Goal: Information Seeking & Learning: Learn about a topic

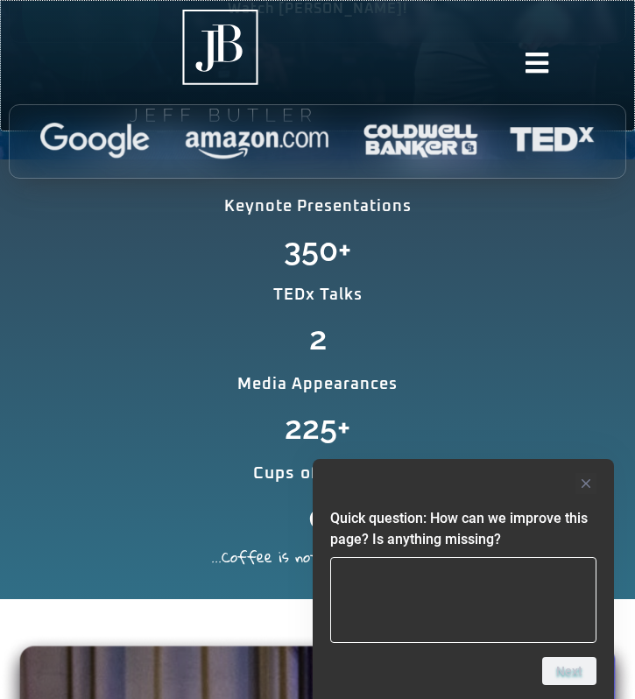
scroll to position [599, 0]
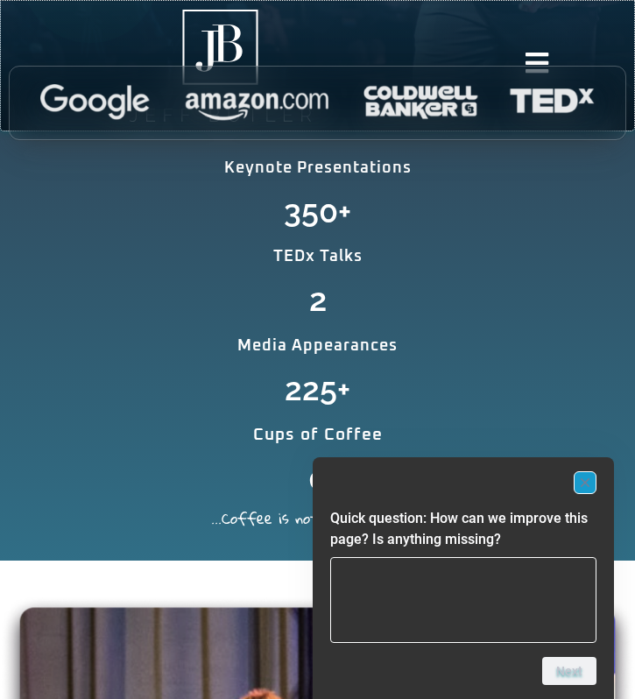
click at [594, 487] on rect "Hide survey" at bounding box center [584, 482] width 21 height 21
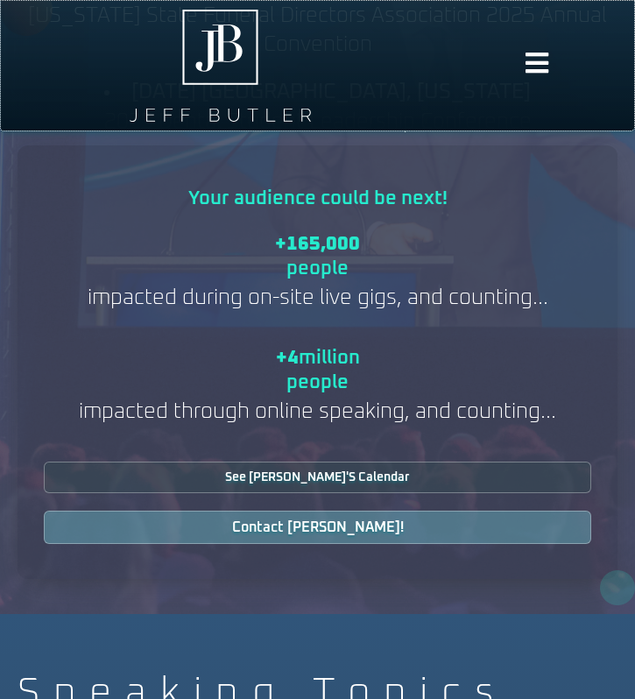
scroll to position [2926, 0]
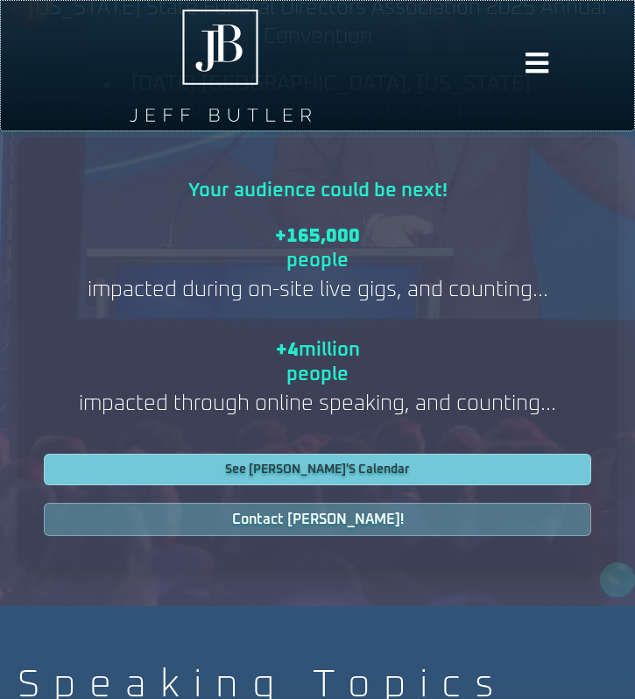
click at [351, 474] on span "See Jeff's Calendar" at bounding box center [317, 469] width 185 height 12
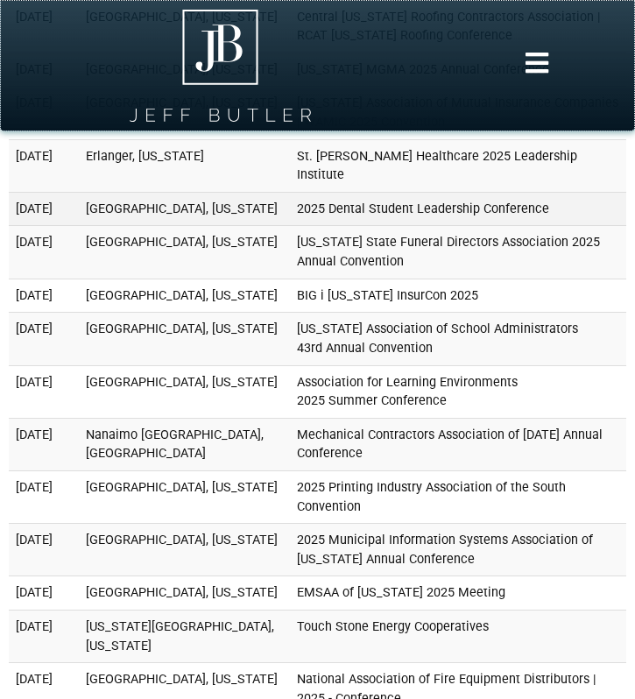
scroll to position [1706, 0]
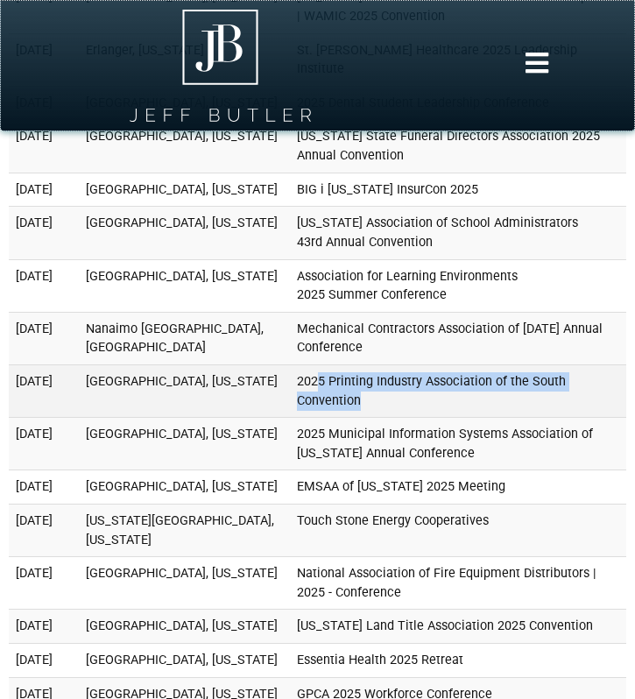
drag, startPoint x: 354, startPoint y: 454, endPoint x: 294, endPoint y: 434, distance: 62.8
click at [298, 417] on td "2025 Printing Industry Association of the South Convention" at bounding box center [458, 390] width 336 height 53
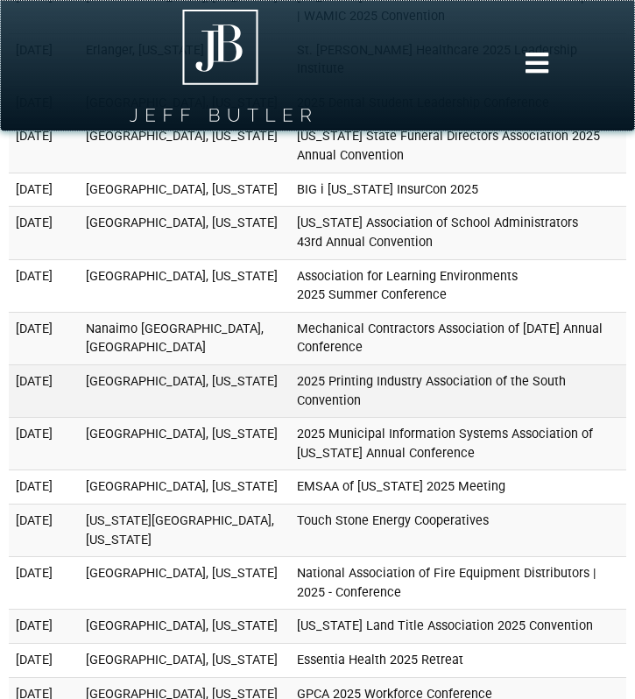
click at [239, 417] on td "Orlando, Florida" at bounding box center [184, 390] width 211 height 53
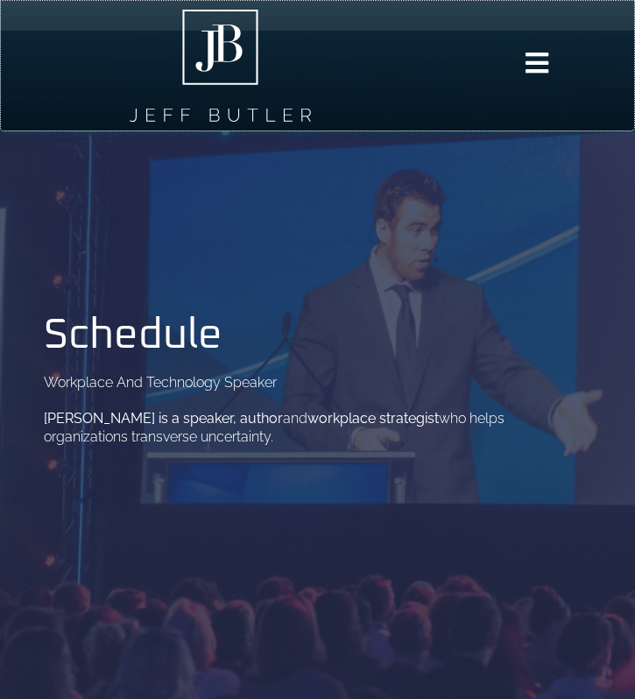
scroll to position [0, 0]
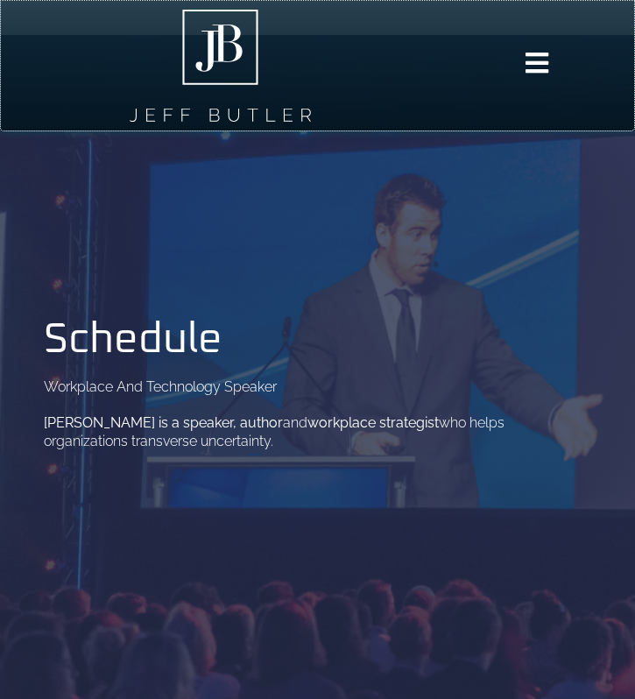
click at [535, 74] on icon at bounding box center [536, 63] width 26 height 26
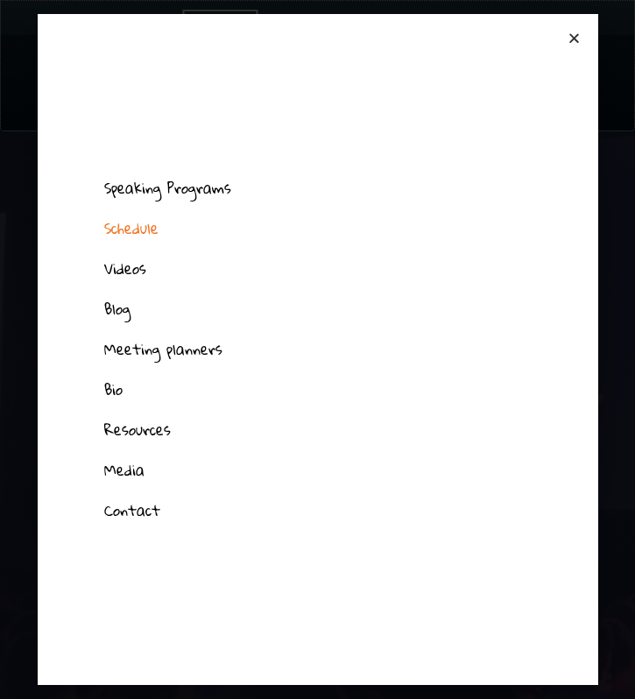
click at [123, 315] on link "Blog" at bounding box center [317, 309] width 461 height 40
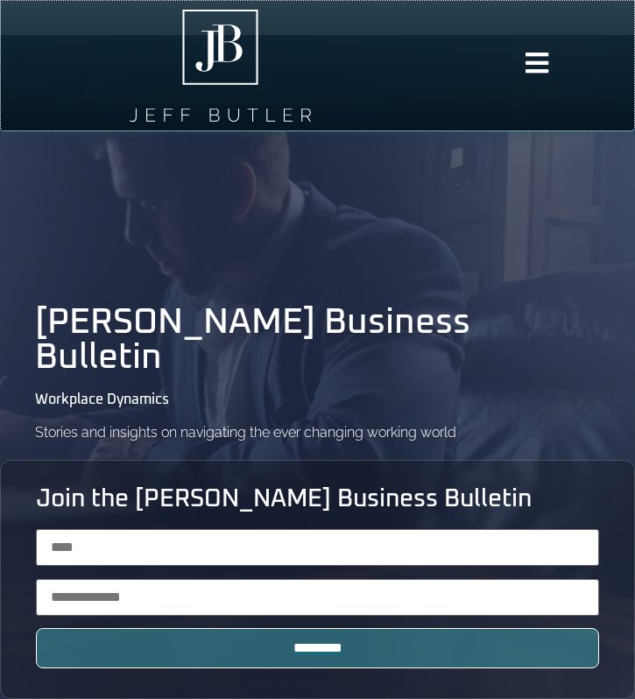
click at [549, 58] on icon at bounding box center [536, 63] width 26 height 26
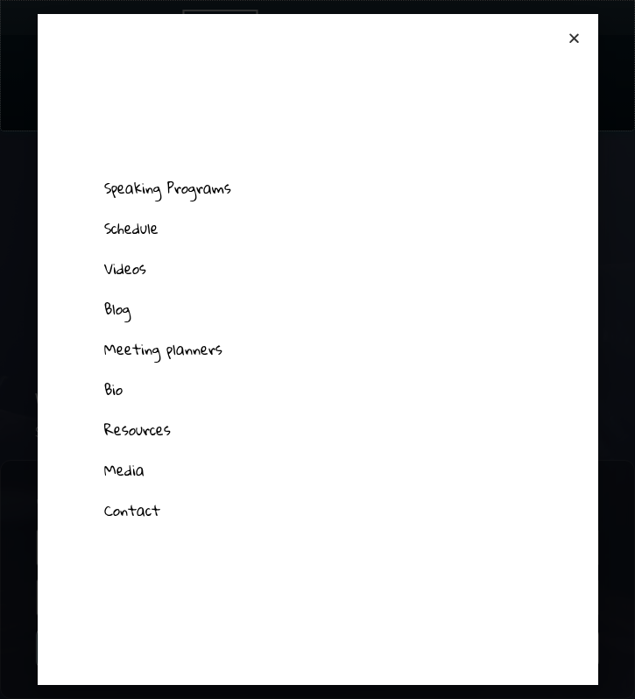
click at [115, 386] on link "Bio" at bounding box center [317, 389] width 461 height 40
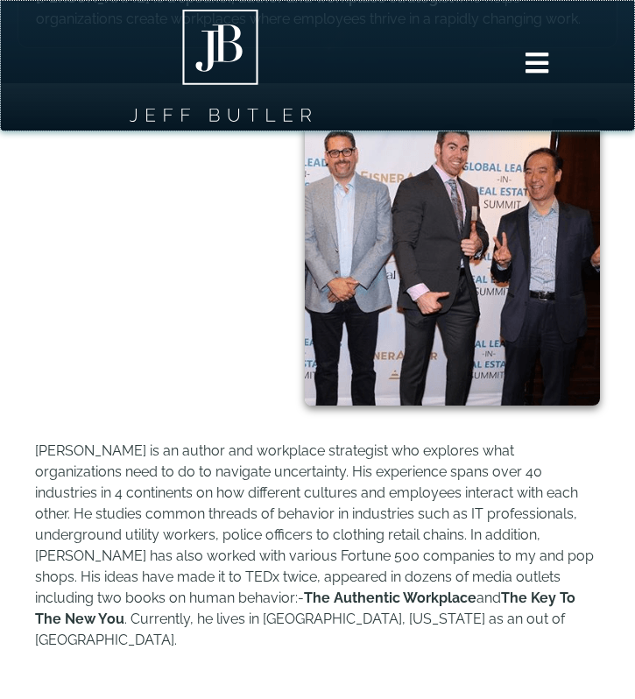
scroll to position [624, 0]
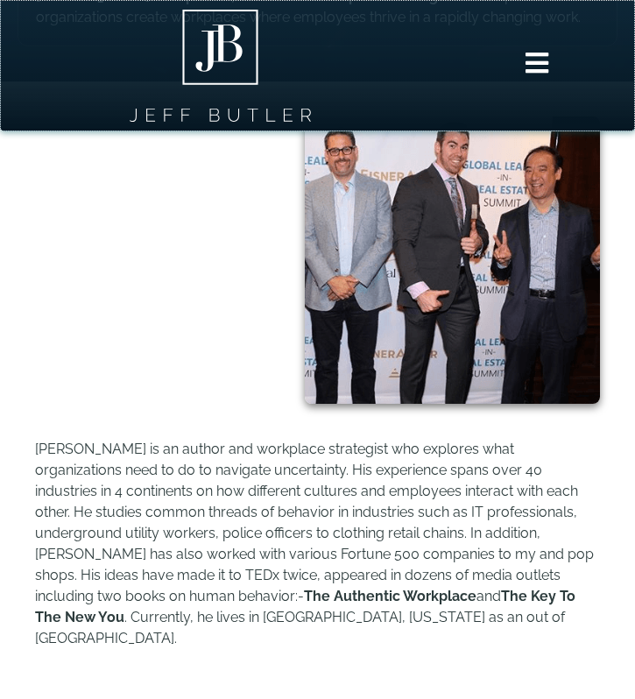
click at [321, 580] on p "[PERSON_NAME] is an author and workplace strategist who explores what organizat…" at bounding box center [317, 544] width 565 height 210
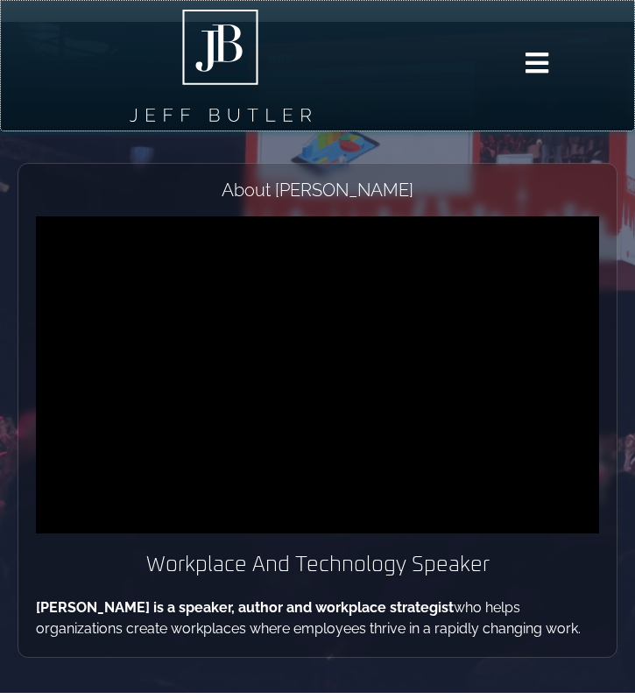
scroll to position [0, 0]
